Goal: Task Accomplishment & Management: Complete application form

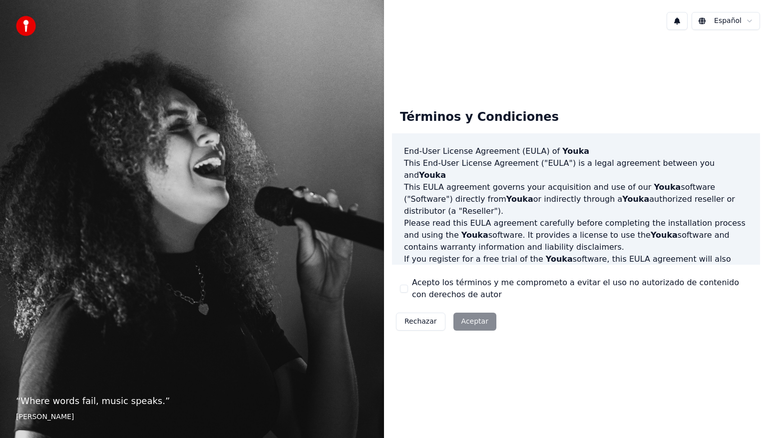
drag, startPoint x: 402, startPoint y: 287, endPoint x: 410, endPoint y: 295, distance: 11.3
click at [401, 290] on button "Acepto los términos y me comprometo a evitar el uso no autorizado de contenido …" at bounding box center [404, 289] width 8 height 8
click at [472, 319] on button "Aceptar" at bounding box center [474, 322] width 43 height 18
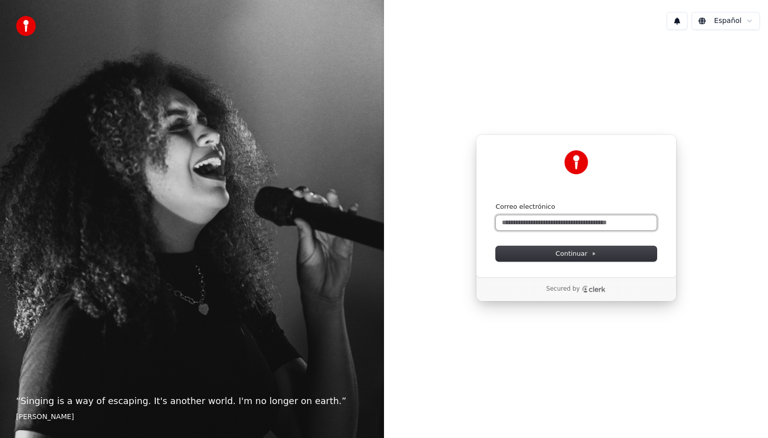
click at [569, 222] on input "Correo electrónico" at bounding box center [576, 222] width 161 height 15
